Goal: Contribute content: Contribute content

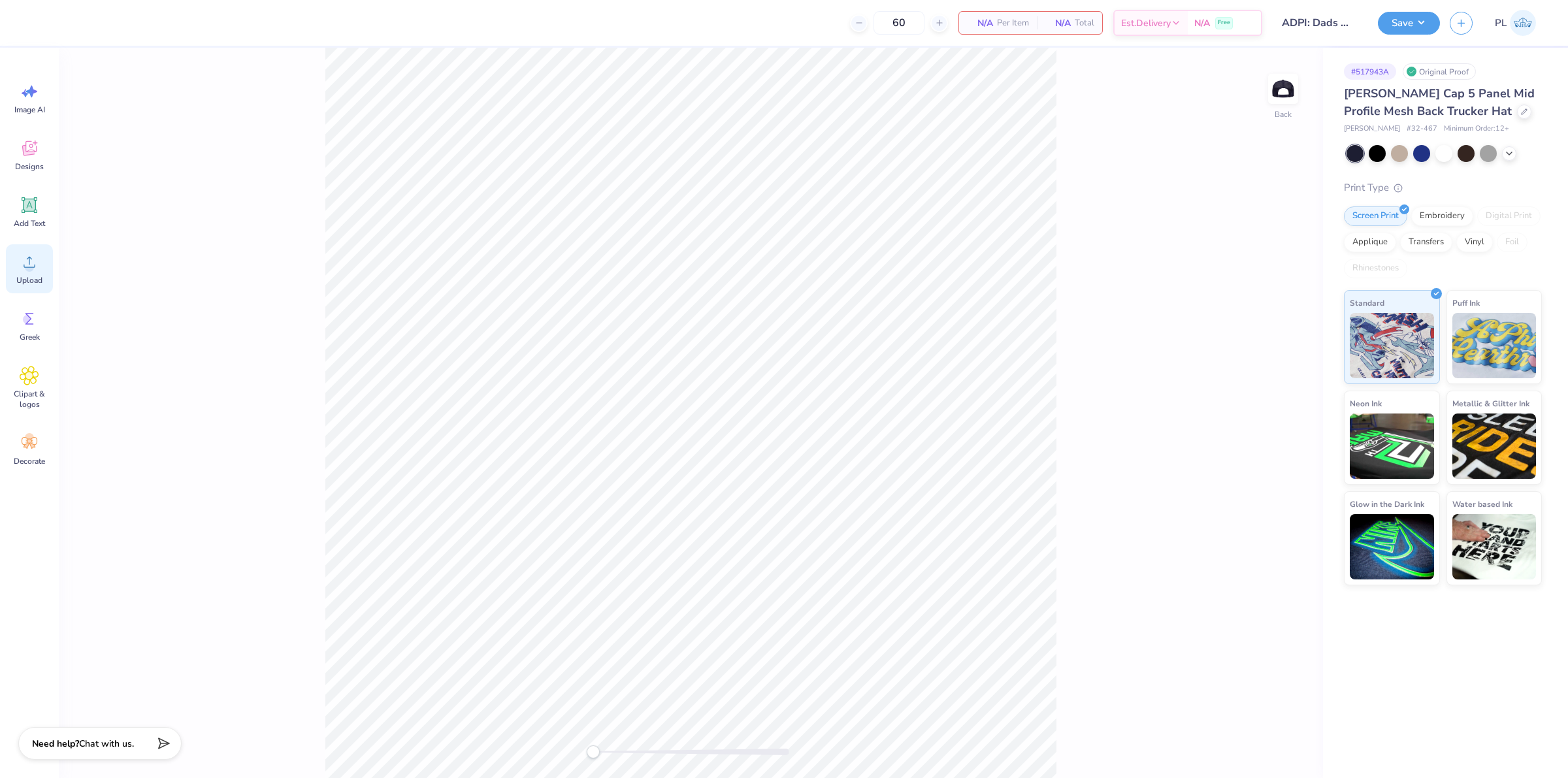
click at [21, 266] on icon at bounding box center [29, 261] width 20 height 20
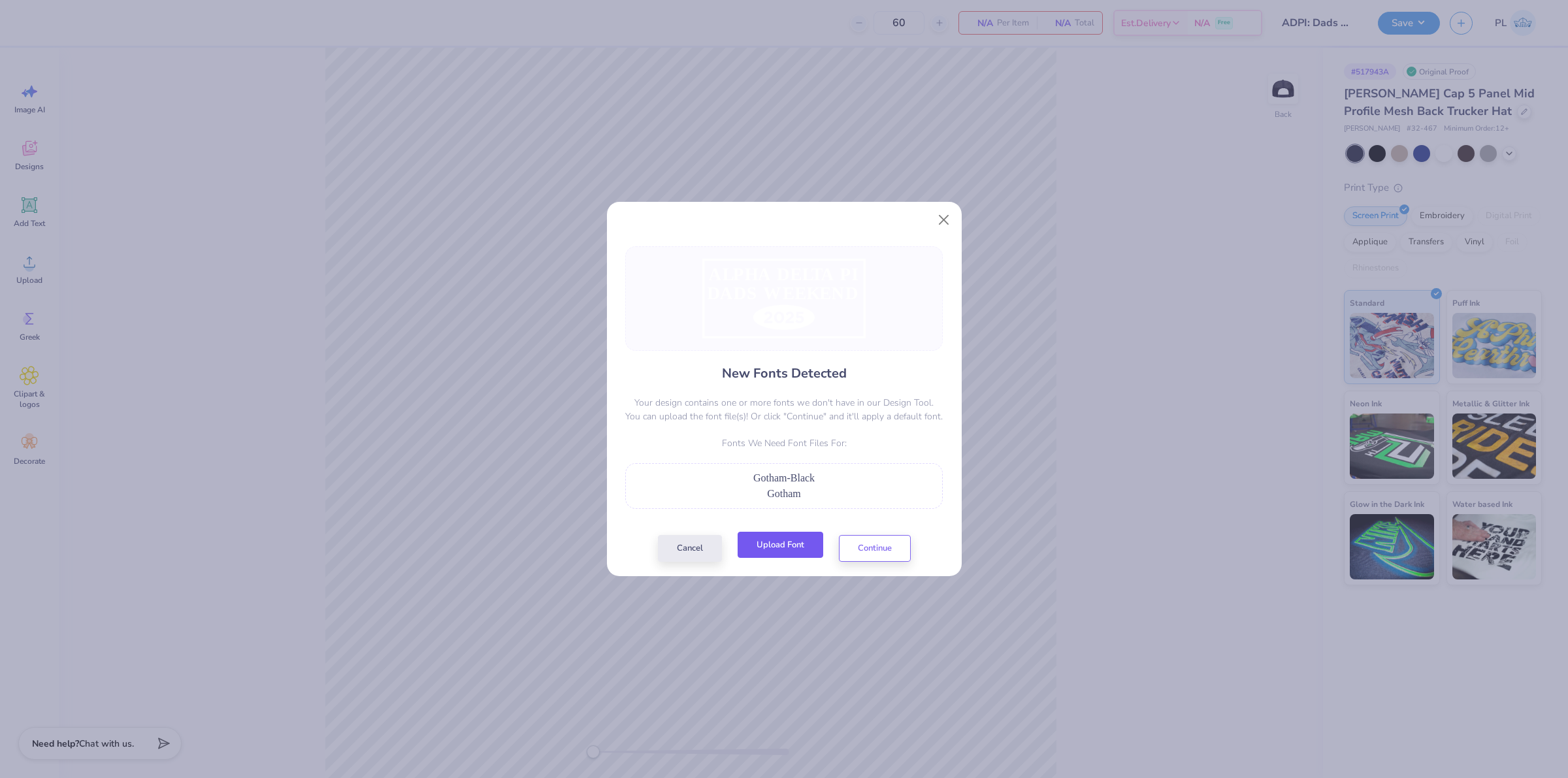
click at [786, 543] on button "Upload Font" at bounding box center [780, 545] width 86 height 27
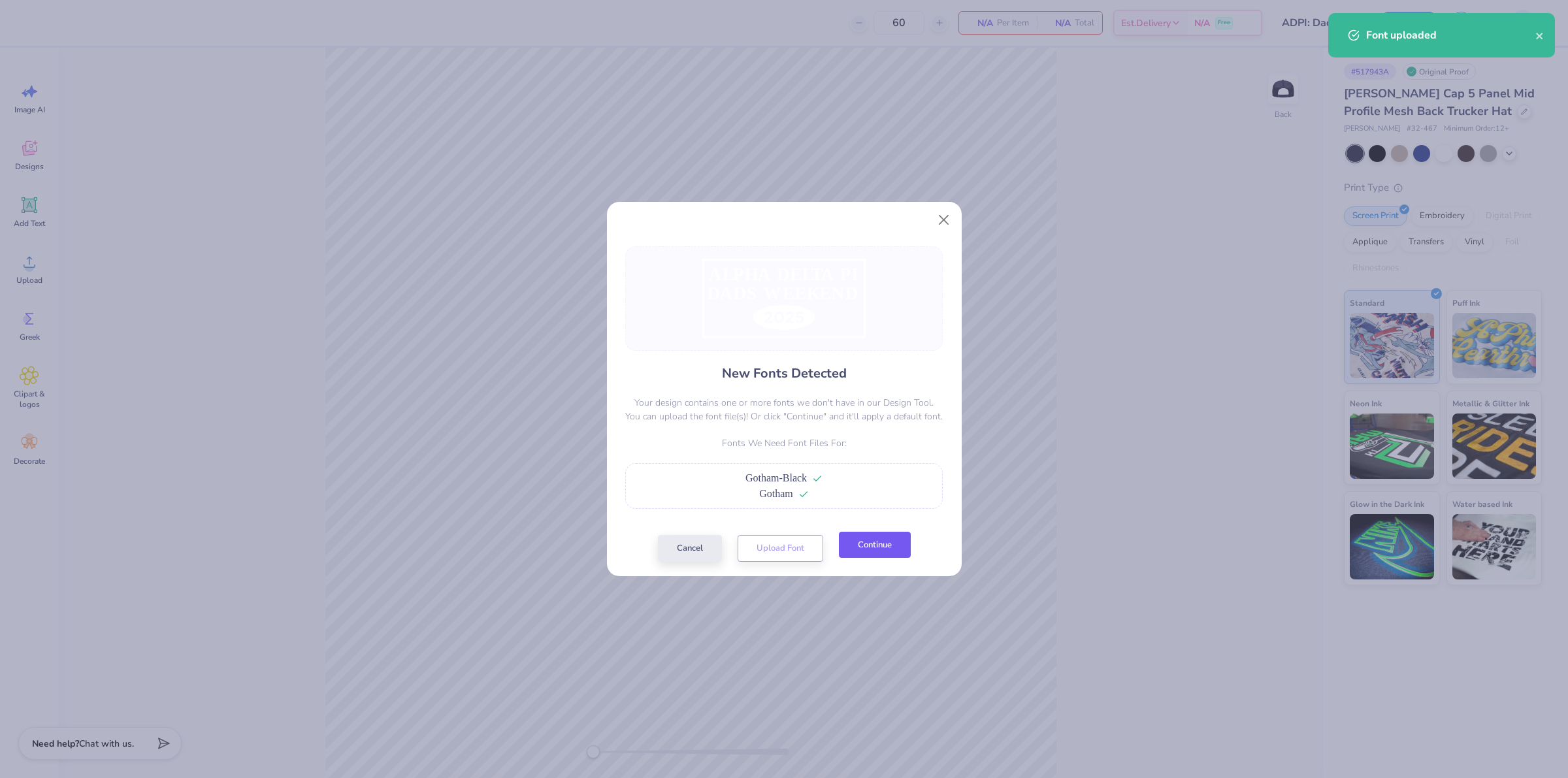
click at [866, 554] on button "Continue" at bounding box center [875, 545] width 72 height 27
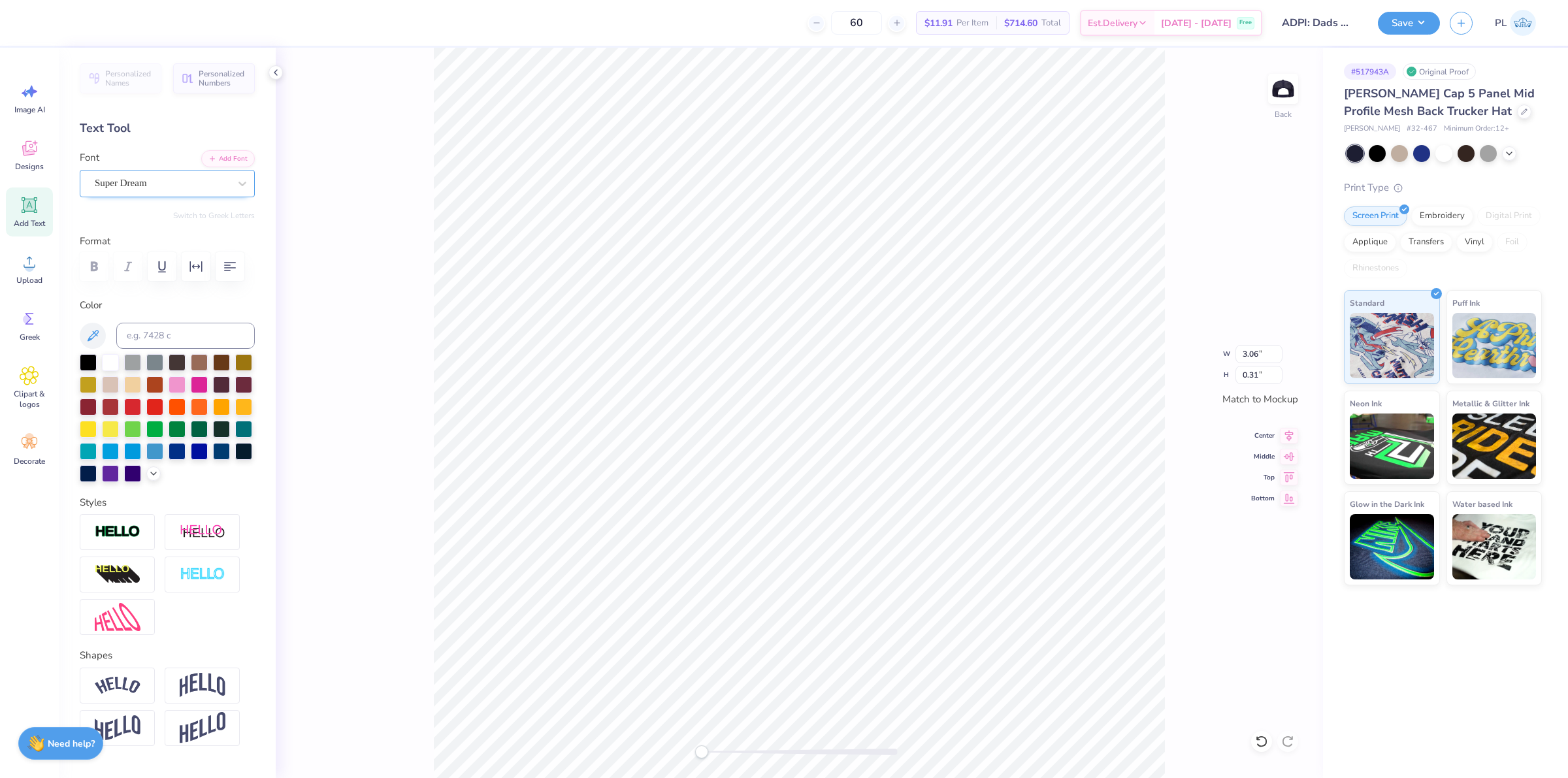
click at [163, 174] on div at bounding box center [162, 183] width 135 height 17
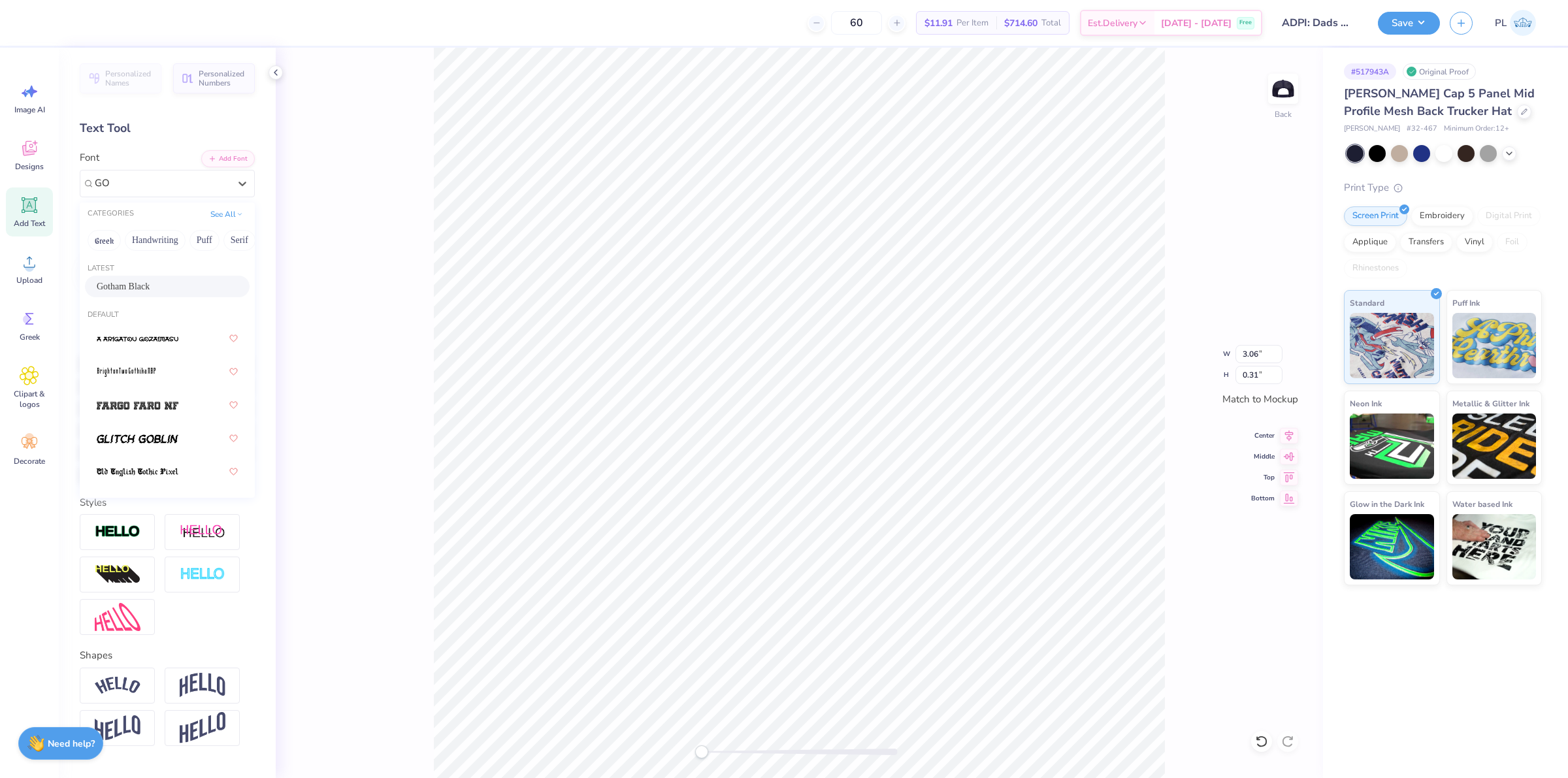
click at [138, 291] on span "Gotham Black" at bounding box center [123, 286] width 53 height 13
type input "GO"
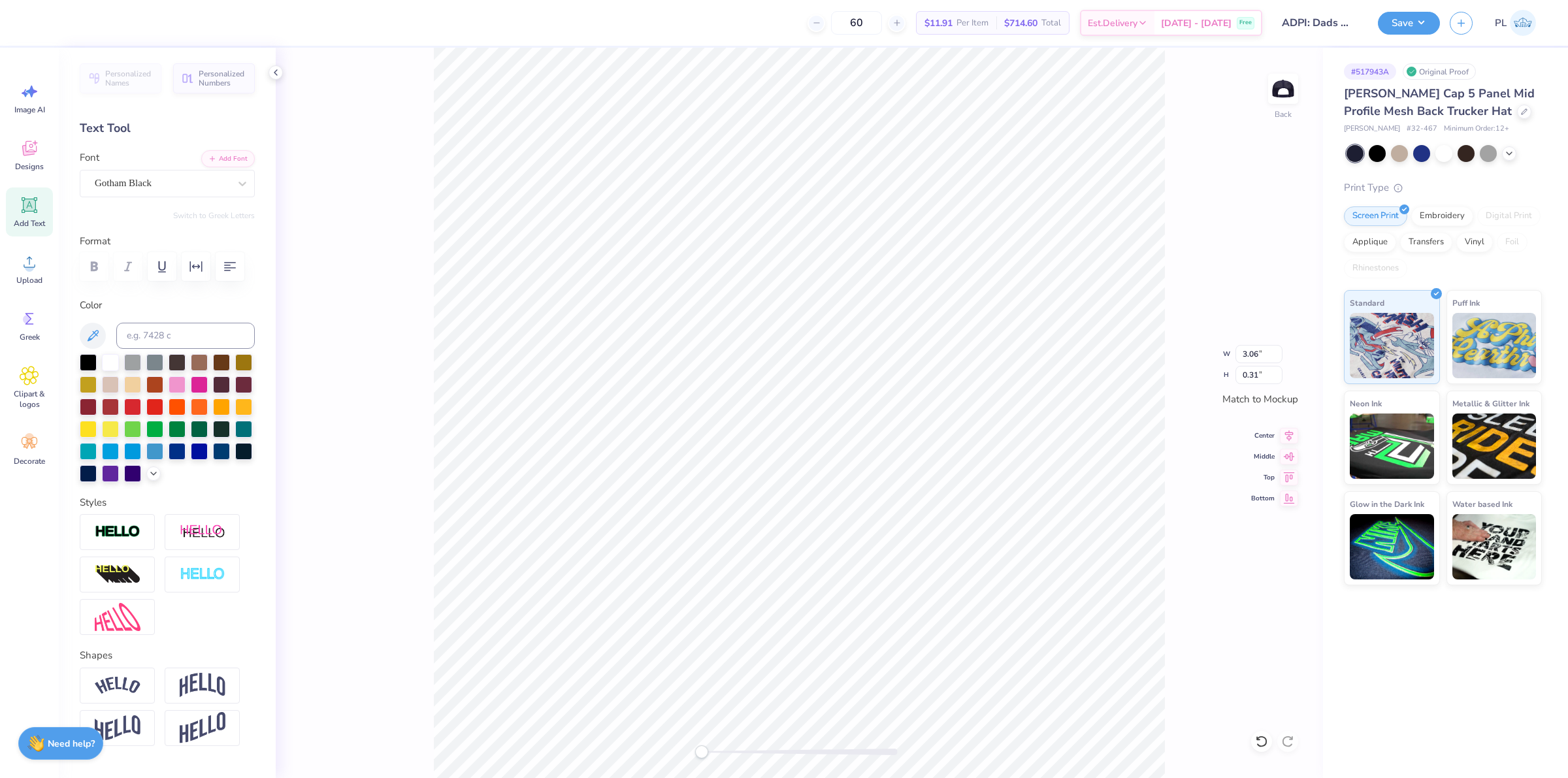
type input "3.07"
type input "0.32"
click at [116, 174] on div at bounding box center [162, 183] width 135 height 17
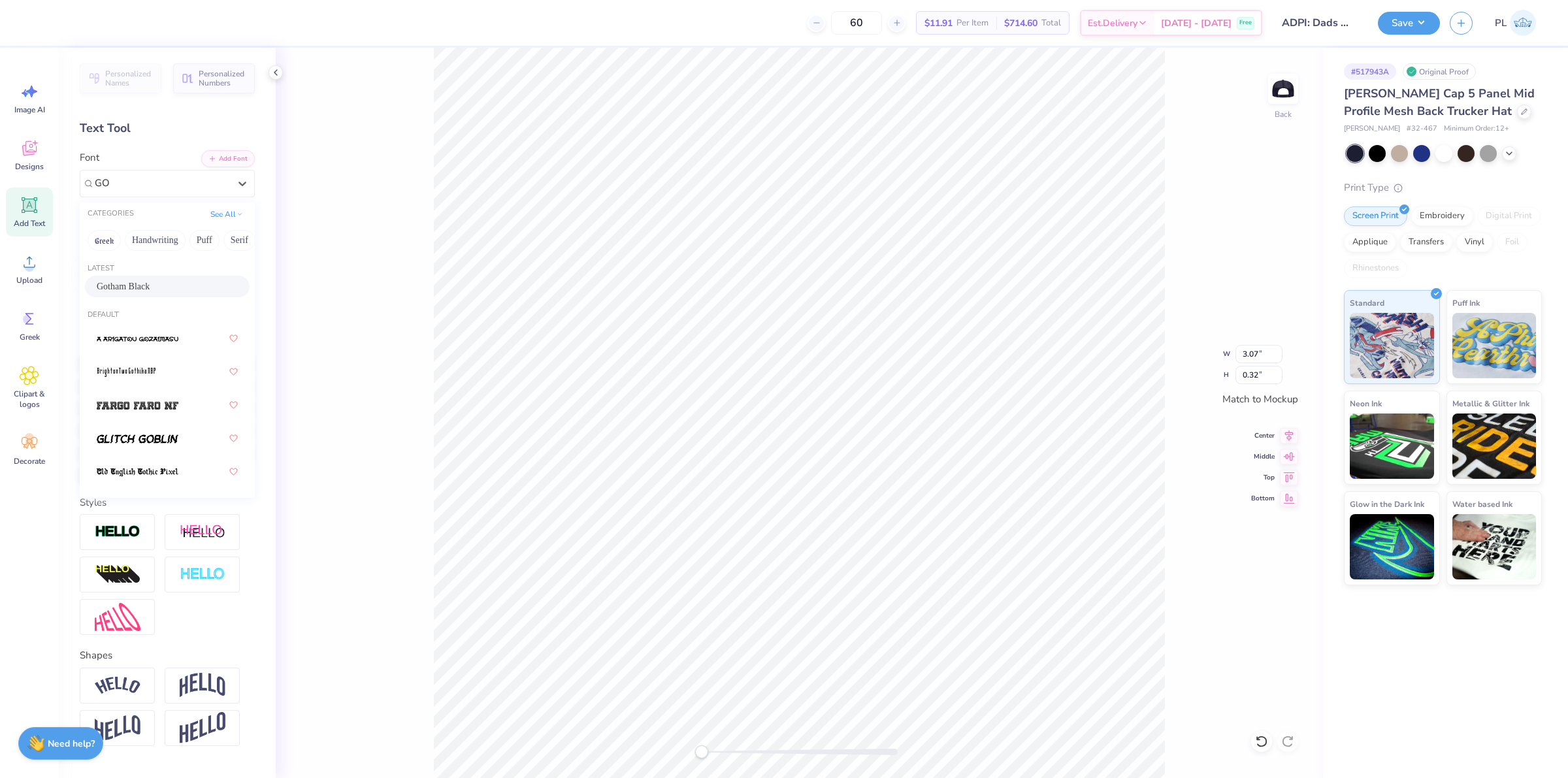
click at [134, 283] on span "Gotham Black" at bounding box center [123, 286] width 53 height 13
type input "GO"
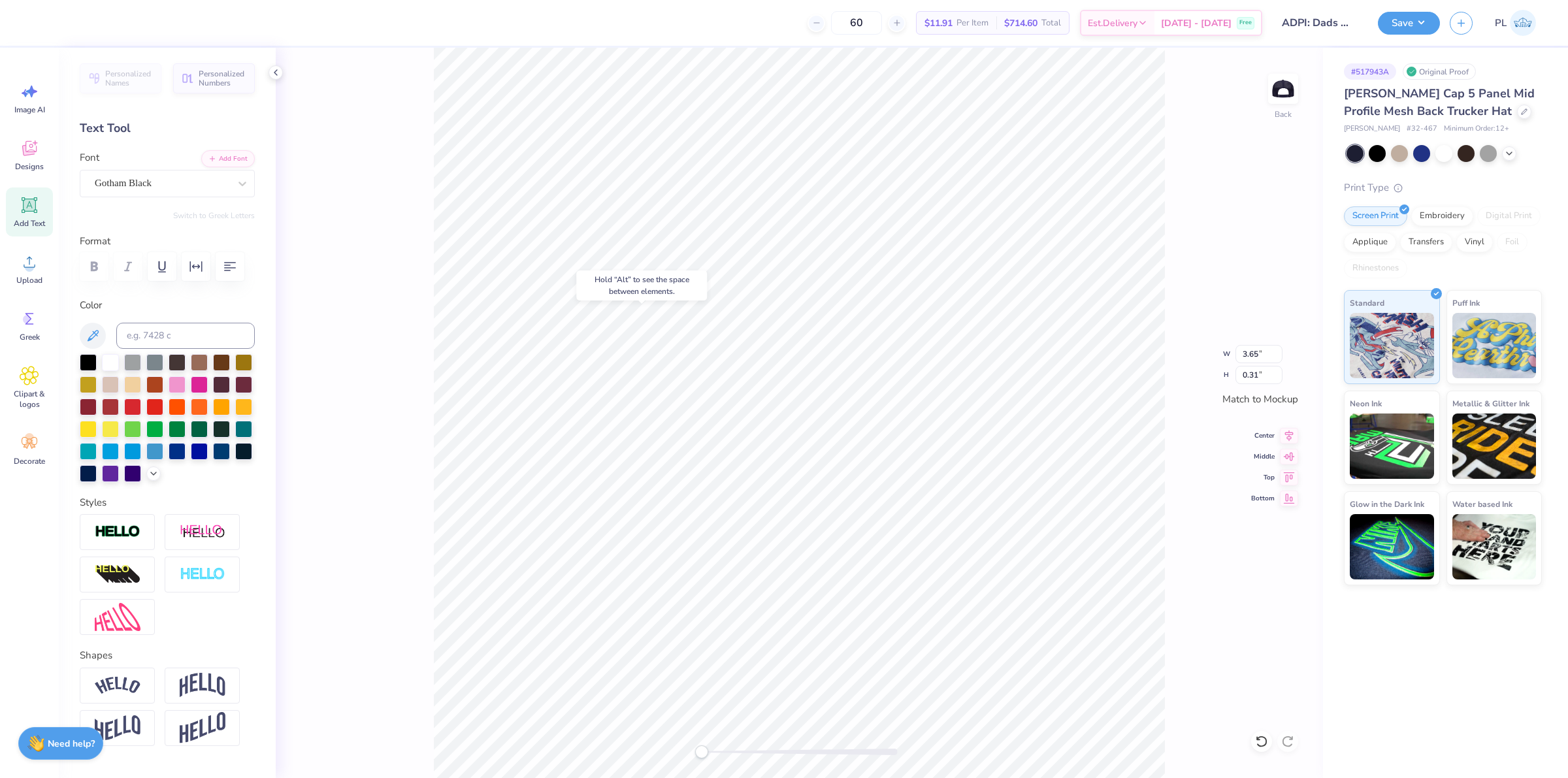
type input "3.63"
type input "0.30"
type input "3.98"
type input "1.94"
type input "1.50"
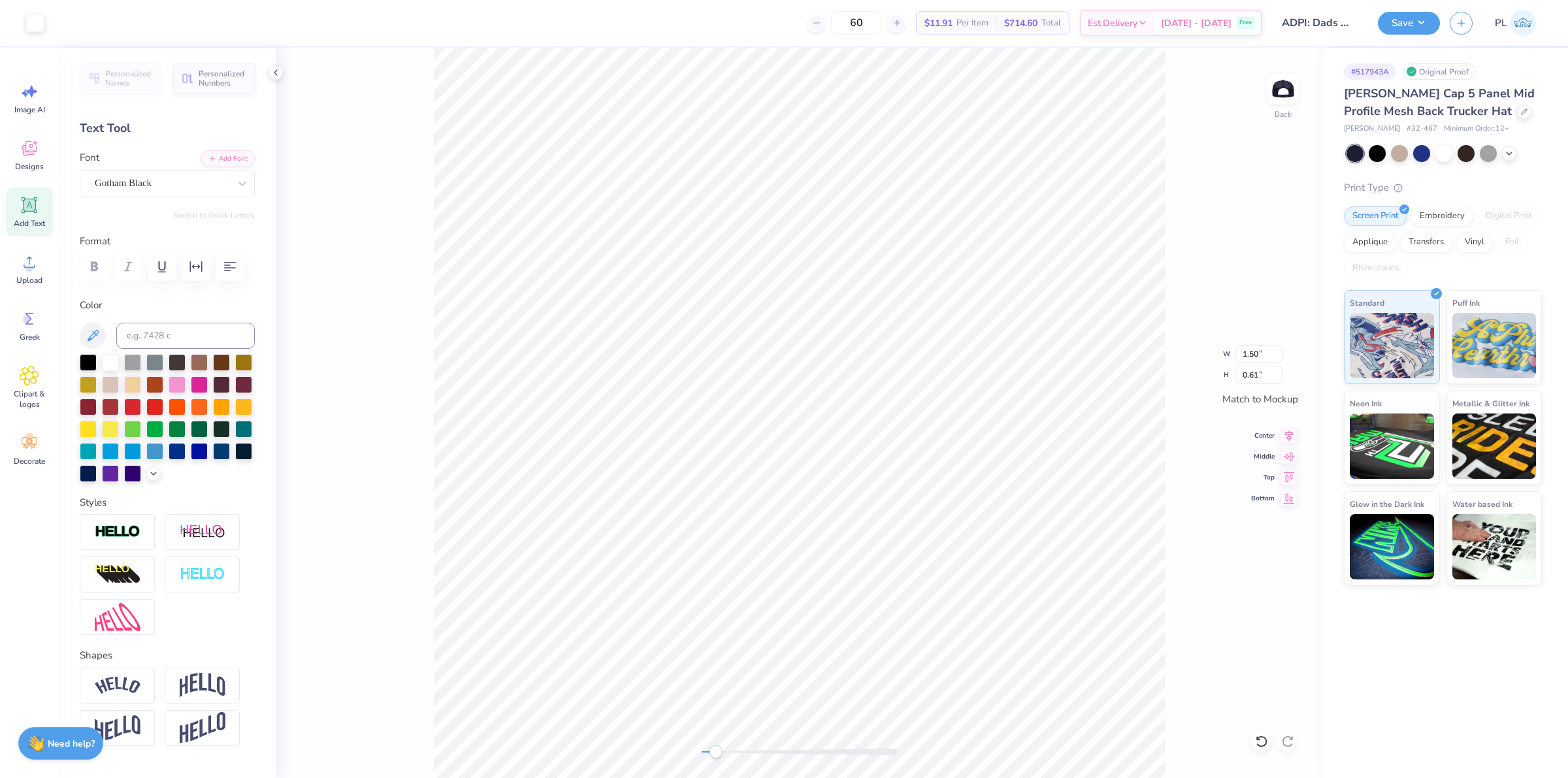
type input "0.61"
drag, startPoint x: 1242, startPoint y: 355, endPoint x: 1259, endPoint y: 356, distance: 17.0
click at [1259, 356] on input "3.98" at bounding box center [1258, 353] width 47 height 18
type input "3.99"
type input "1.95"
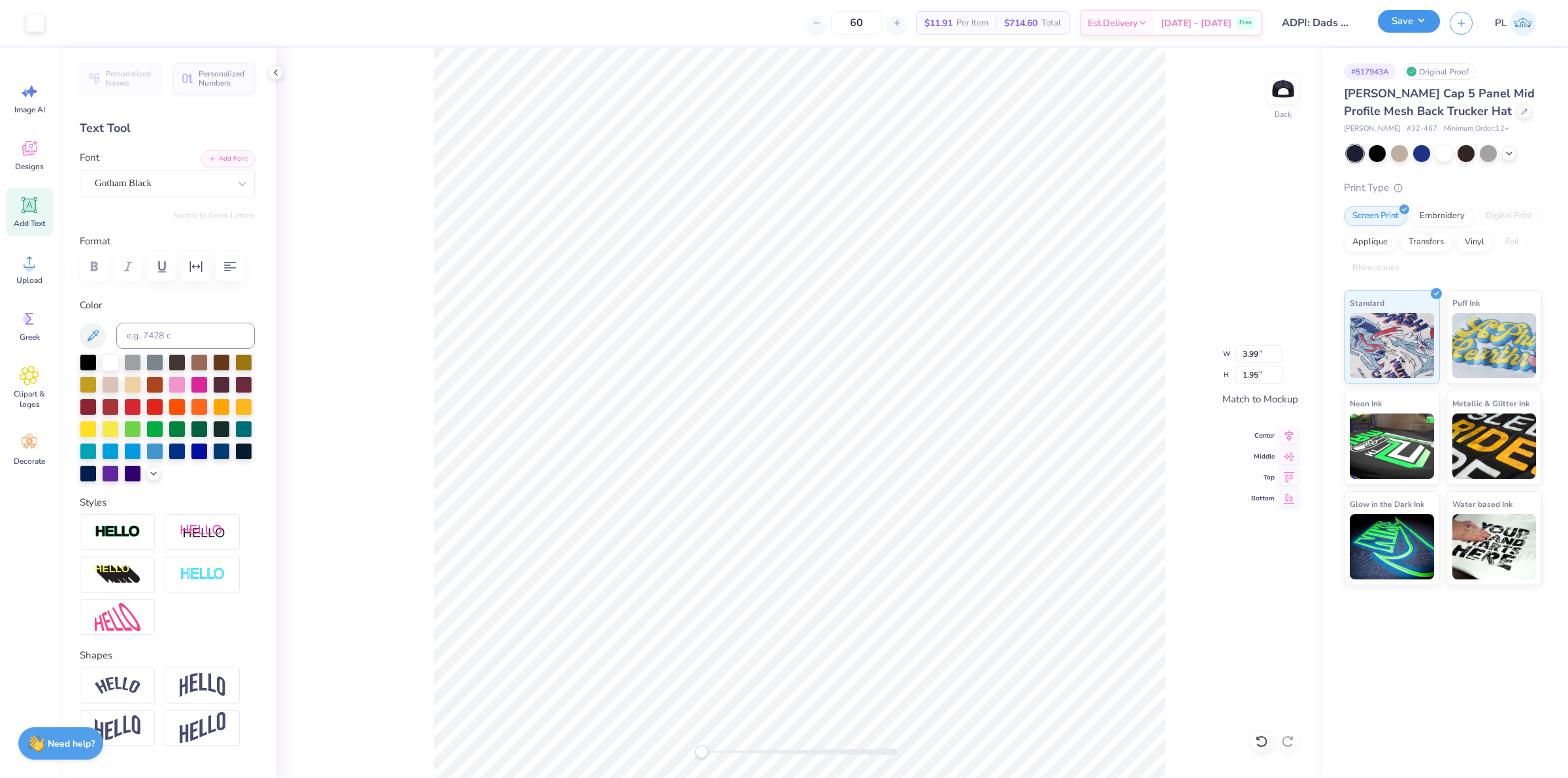
click at [1417, 21] on button "Save" at bounding box center [1409, 21] width 62 height 23
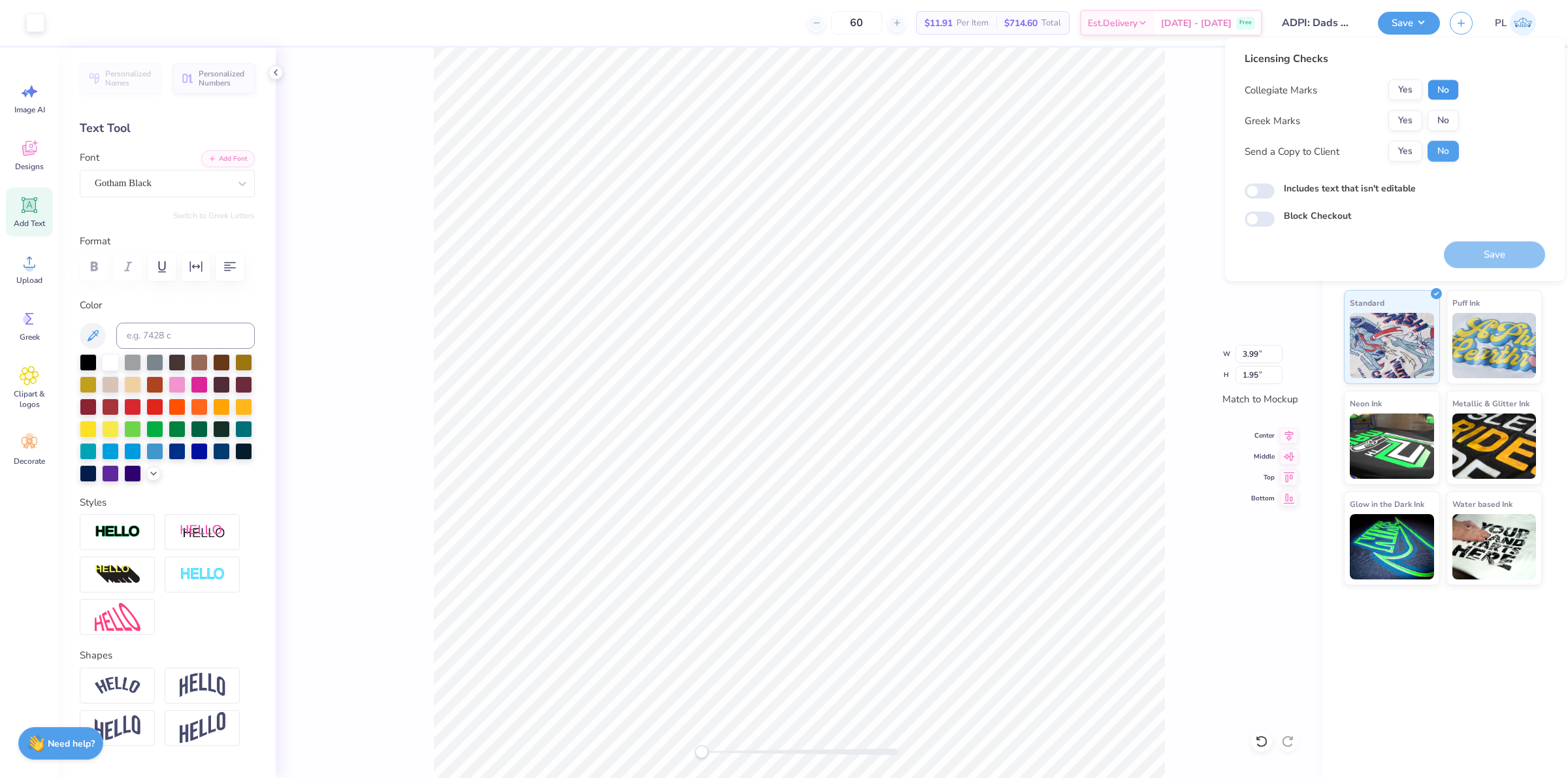
click at [1435, 95] on button "No" at bounding box center [1444, 90] width 32 height 21
click at [1412, 114] on button "Yes" at bounding box center [1405, 120] width 34 height 21
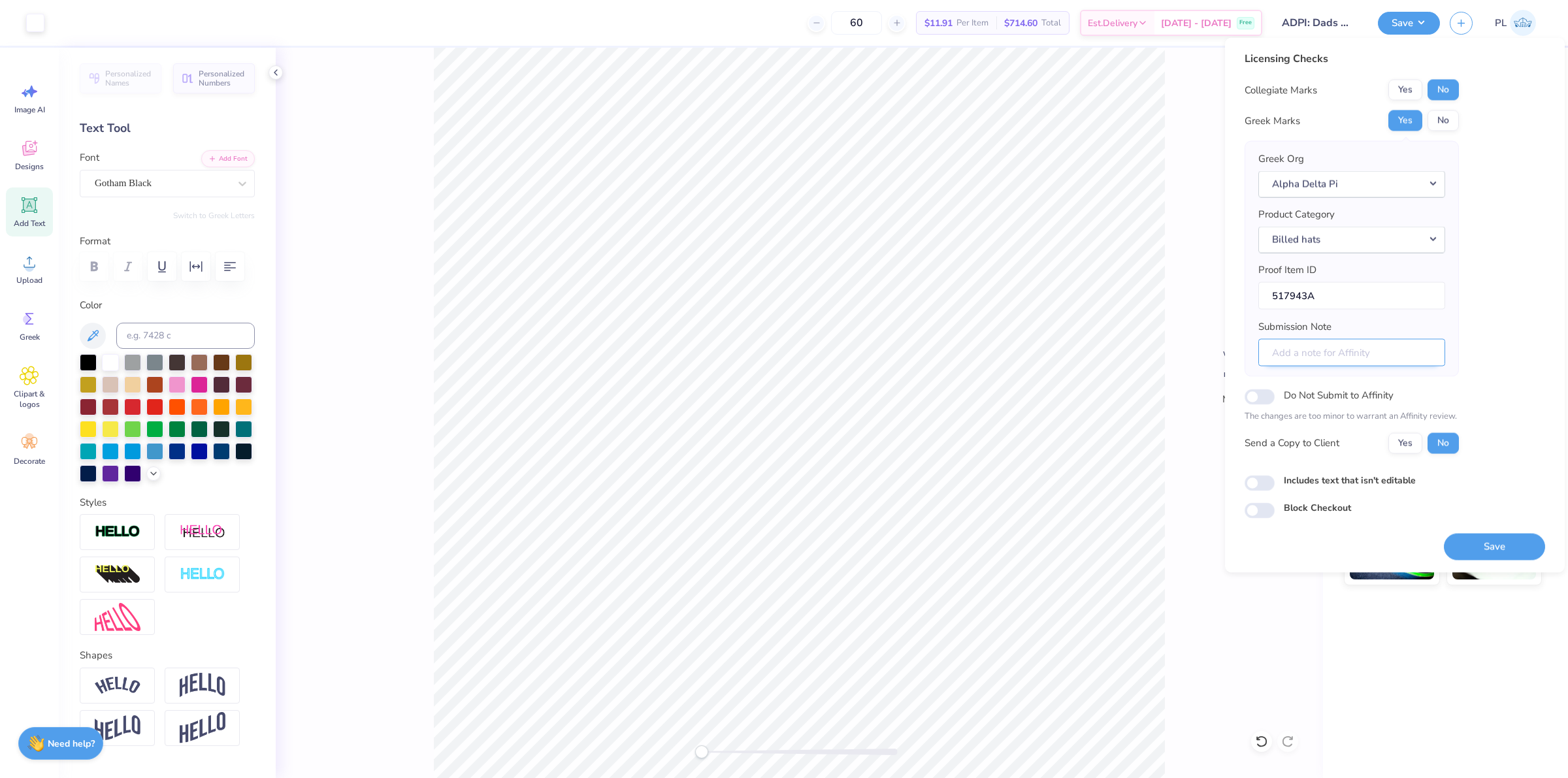
click at [1328, 356] on input "Submission Note" at bounding box center [1352, 352] width 187 height 28
drag, startPoint x: 1371, startPoint y: 356, endPoint x: 1380, endPoint y: 376, distance: 21.9
click at [1373, 358] on input "DADS WEEKEND, ETE RHO" at bounding box center [1352, 352] width 187 height 28
type input "DADS WEEKEND, ETA RHO"
click at [1365, 482] on label "Includes text that isn't editable" at bounding box center [1349, 479] width 132 height 13
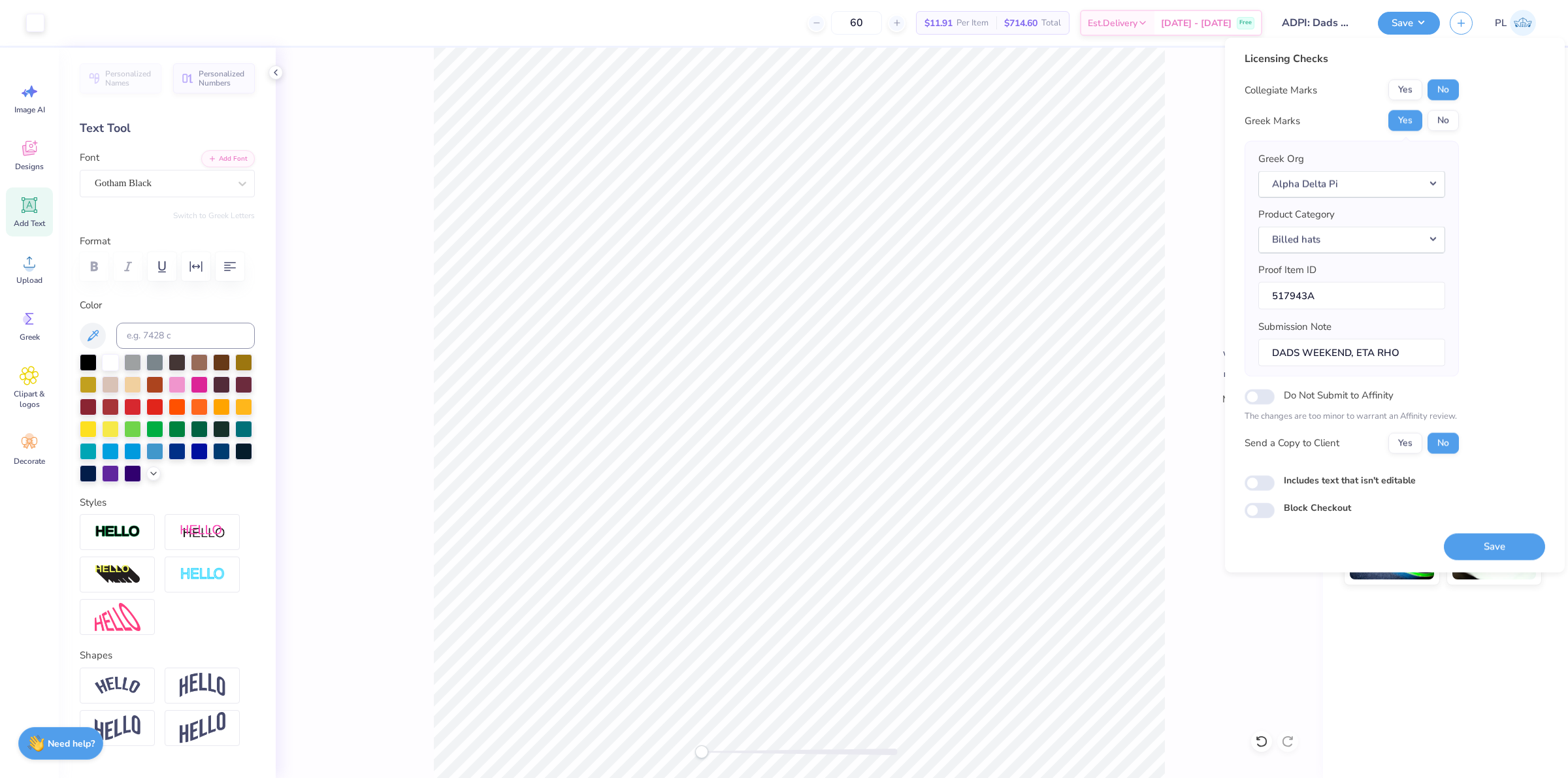
click at [1275, 482] on input "Includes text that isn't editable" at bounding box center [1260, 483] width 30 height 16
checkbox input "true"
click at [1506, 543] on button "Save" at bounding box center [1494, 547] width 101 height 27
